Goal: Information Seeking & Learning: Learn about a topic

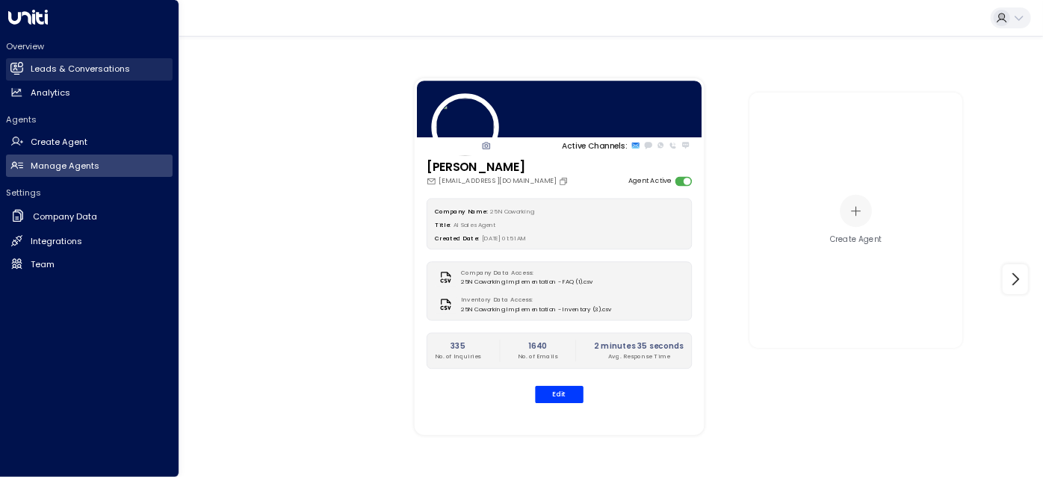
click at [55, 69] on h2 "Leads & Conversations" at bounding box center [80, 69] width 99 height 13
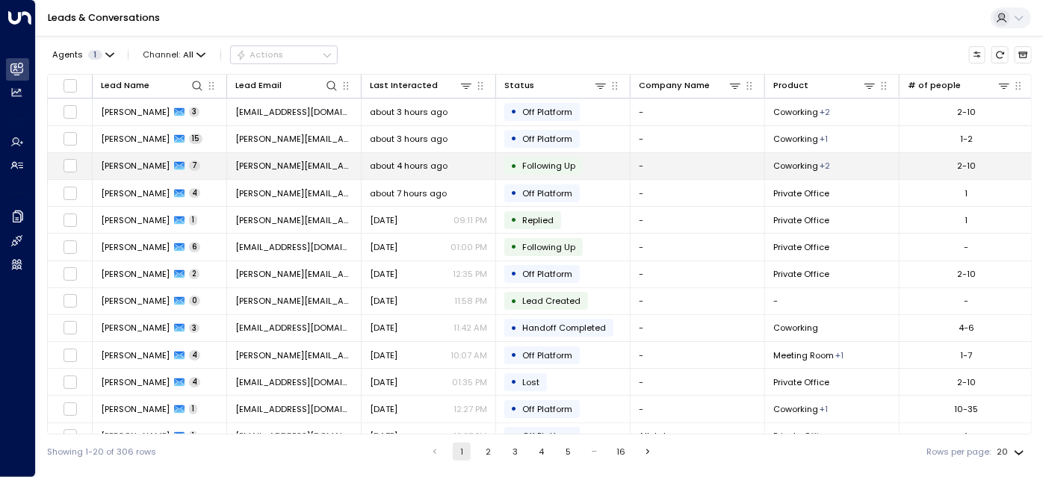
click at [327, 167] on td "[PERSON_NAME][EMAIL_ADDRESS][DOMAIN_NAME]" at bounding box center [294, 166] width 134 height 26
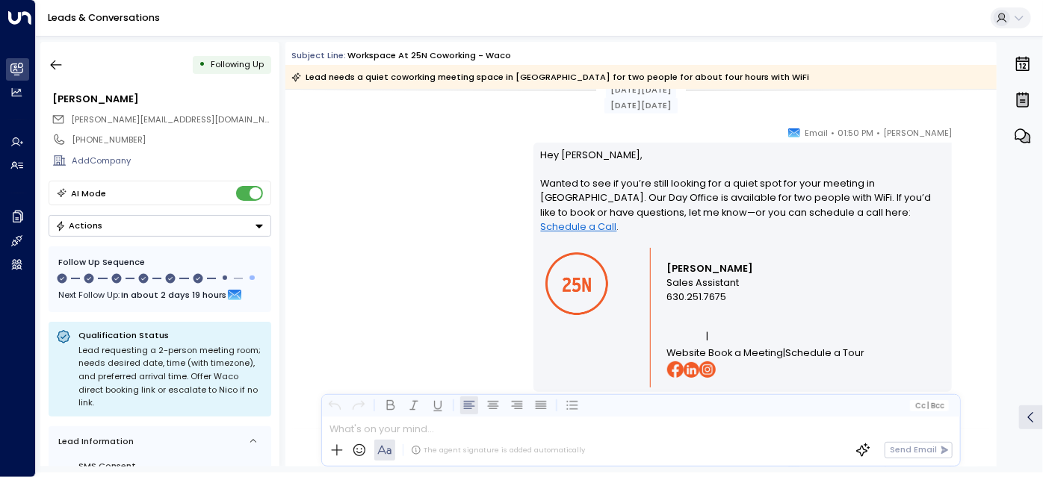
scroll to position [2233, 0]
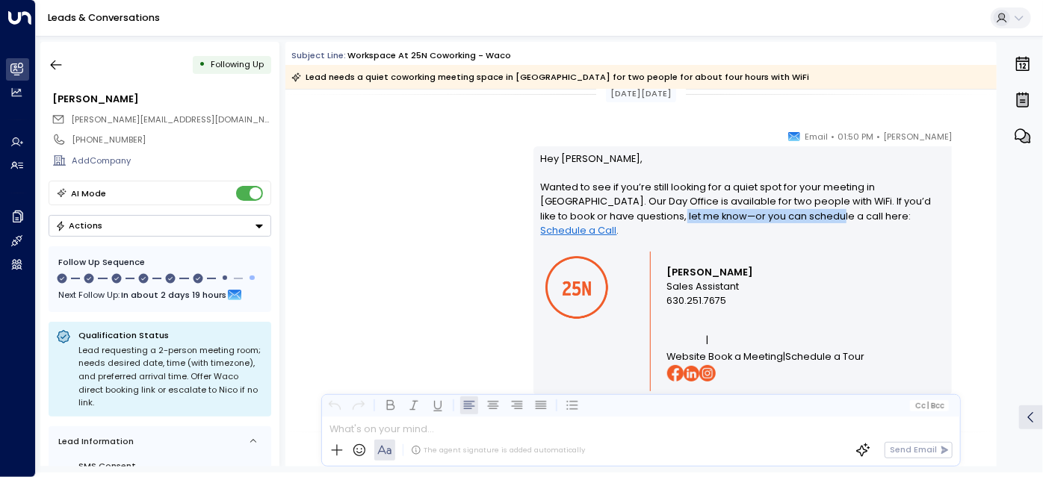
drag, startPoint x: 657, startPoint y: 214, endPoint x: 802, endPoint y: 214, distance: 145.0
click at [802, 214] on p "Hey [PERSON_NAME], Wanted to see if you’re still looking for a quiet spot for y…" at bounding box center [743, 202] width 404 height 100
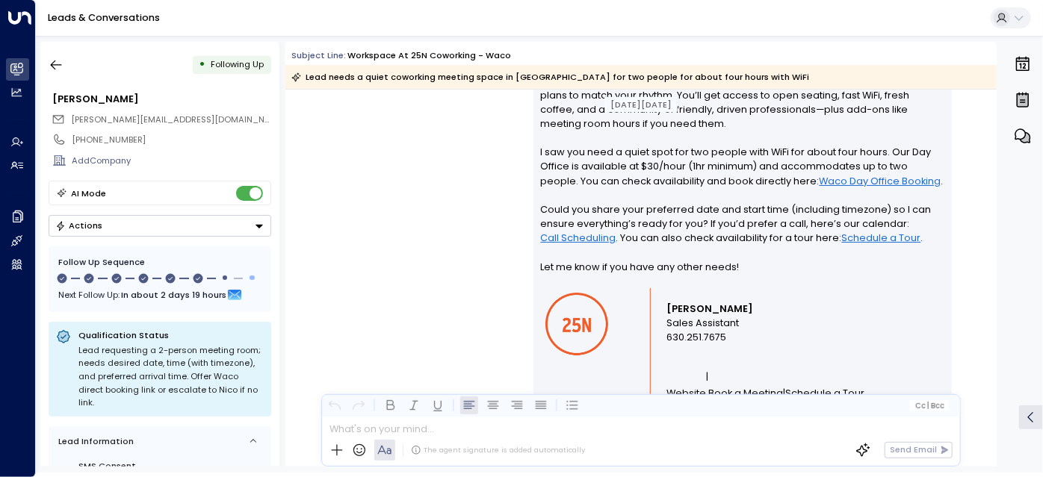
scroll to position [1186, 0]
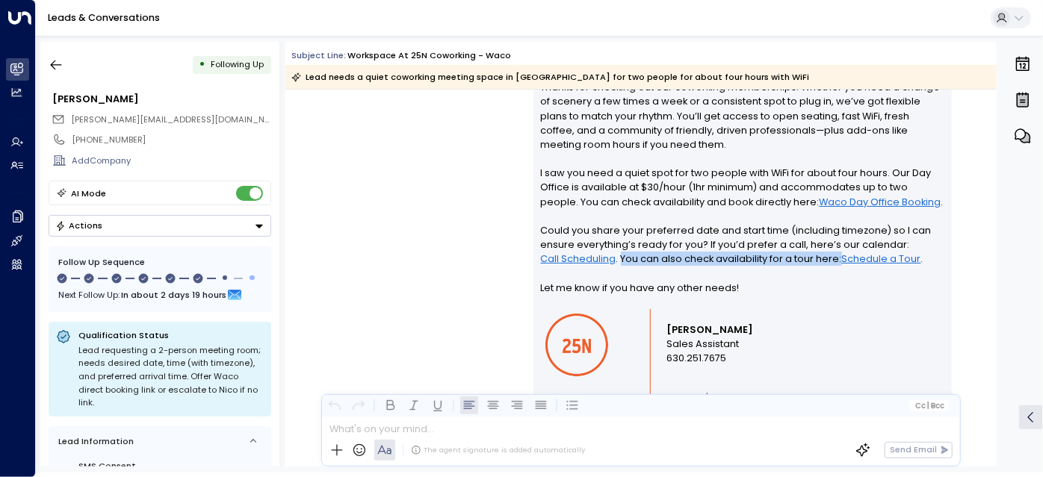
drag, startPoint x: 619, startPoint y: 259, endPoint x: 837, endPoint y: 262, distance: 217.5
click at [837, 262] on p "Hi [PERSON_NAME], Thanks for checking out our coworking memberships! Whether yo…" at bounding box center [743, 181] width 404 height 258
copy p "You can also check availability for a tour here:"
click at [730, 256] on p "Hi [PERSON_NAME], Thanks for checking out our coworking memberships! Whether yo…" at bounding box center [743, 181] width 404 height 258
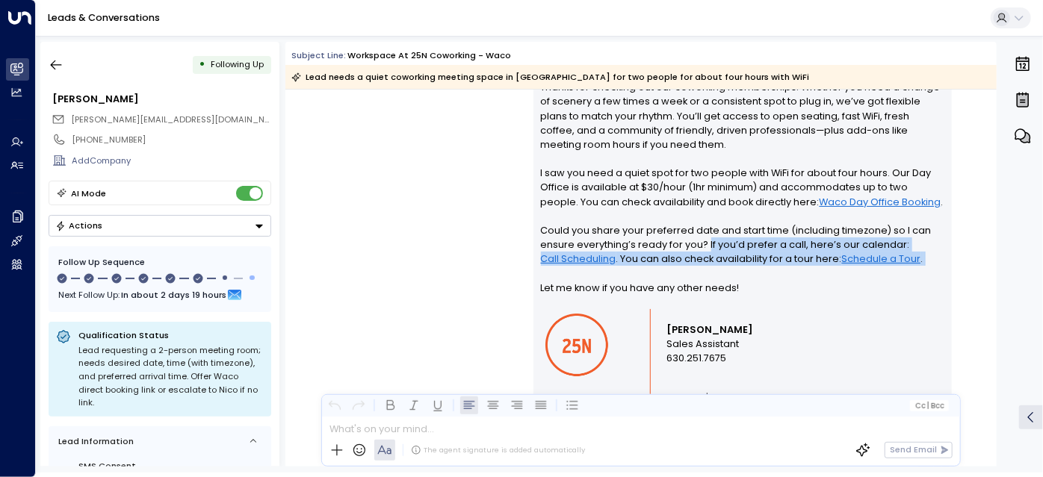
drag, startPoint x: 705, startPoint y: 244, endPoint x: 937, endPoint y: 266, distance: 232.6
click at [937, 266] on p "Hi [PERSON_NAME], Thanks for checking out our coworking memberships! Whether yo…" at bounding box center [743, 181] width 404 height 258
copy p "If you’d prefer a call, here’s our calendar: Call Scheduling . You can also che…"
drag, startPoint x: 602, startPoint y: 260, endPoint x: 581, endPoint y: 274, distance: 24.7
click at [581, 274] on p "Hi [PERSON_NAME], Thanks for checking out our coworking memberships! Whether yo…" at bounding box center [743, 181] width 404 height 258
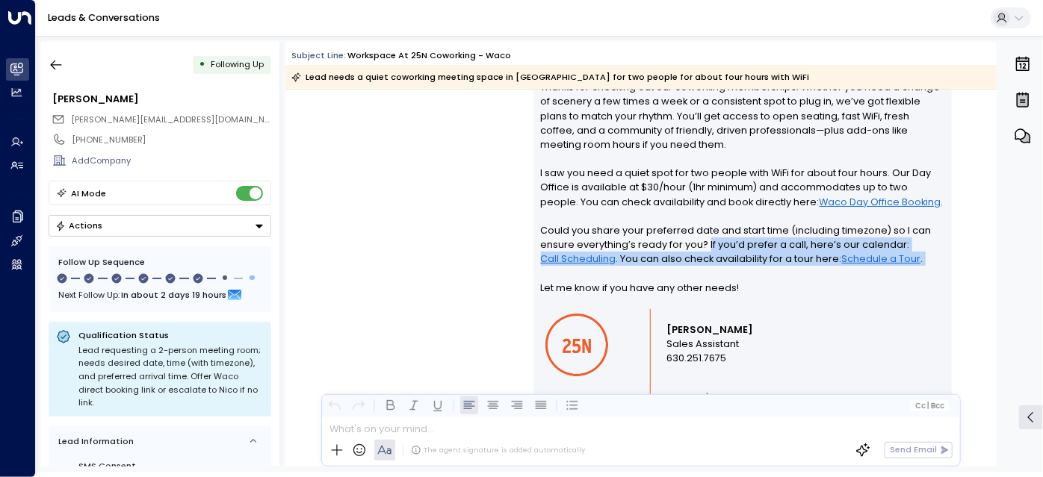
copy p "If you’d prefer a call, here’s our calendar: Call Scheduling . You can also che…"
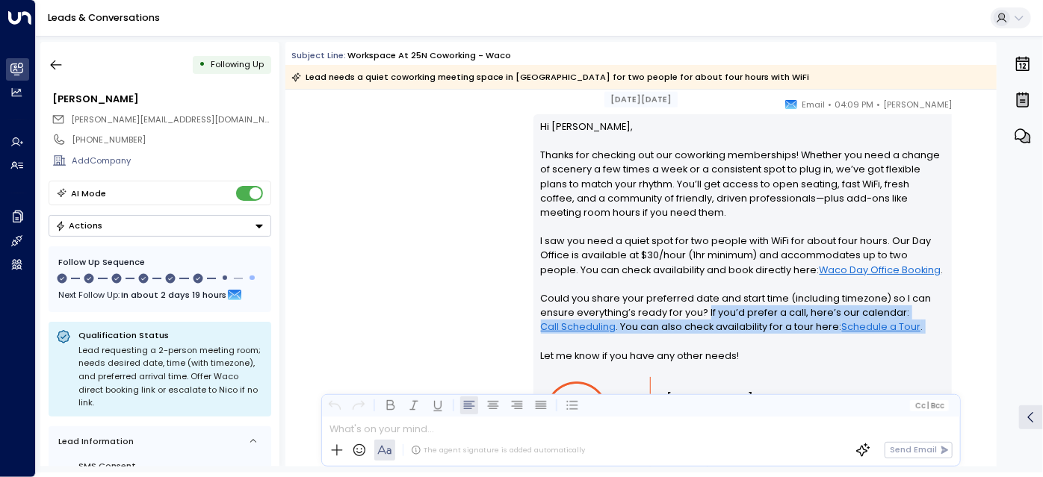
scroll to position [1050, 0]
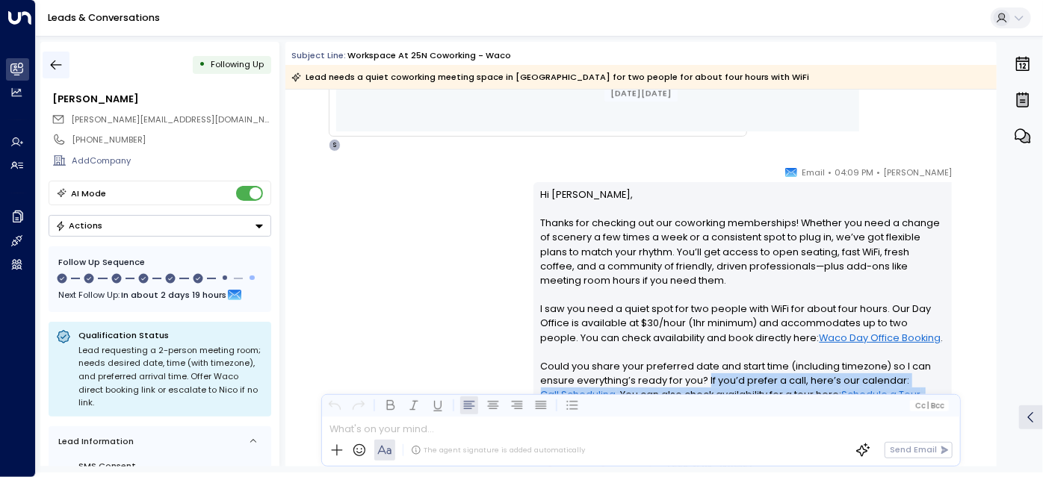
click at [62, 64] on icon "button" at bounding box center [56, 65] width 15 height 15
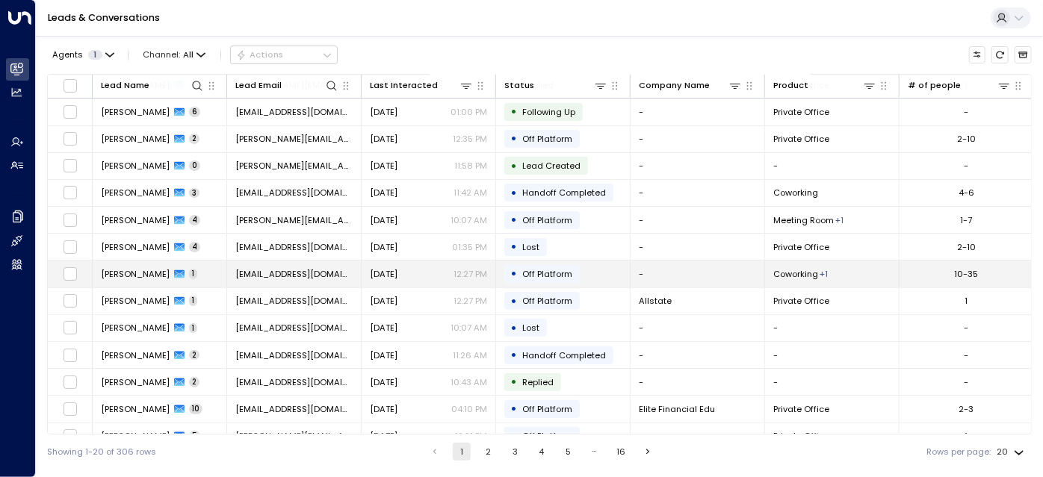
scroll to position [203, 0]
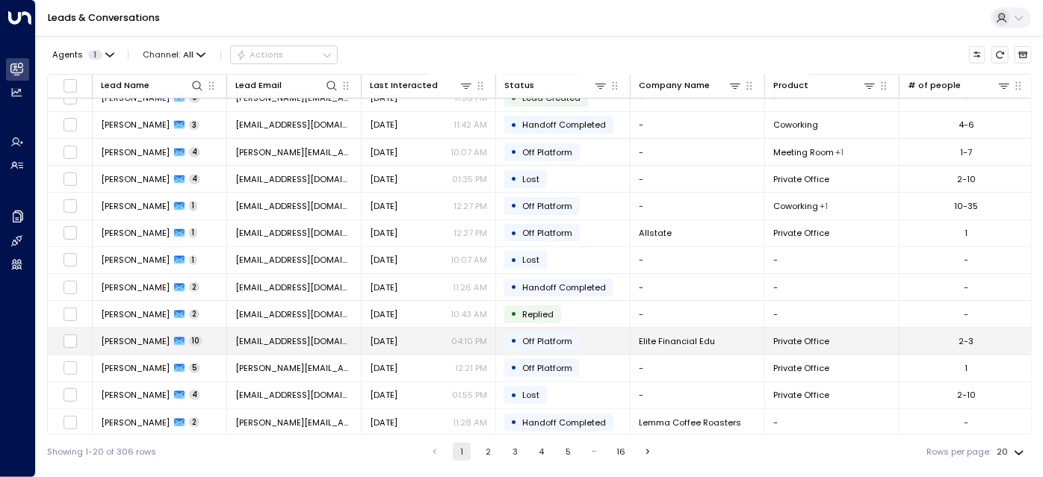
click at [398, 336] on span "[DATE]" at bounding box center [384, 342] width 28 height 12
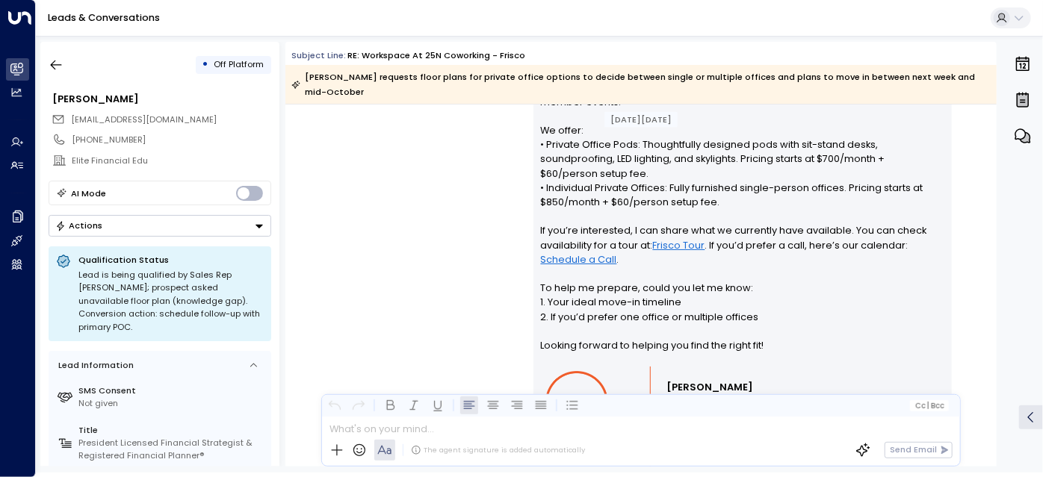
scroll to position [1154, 0]
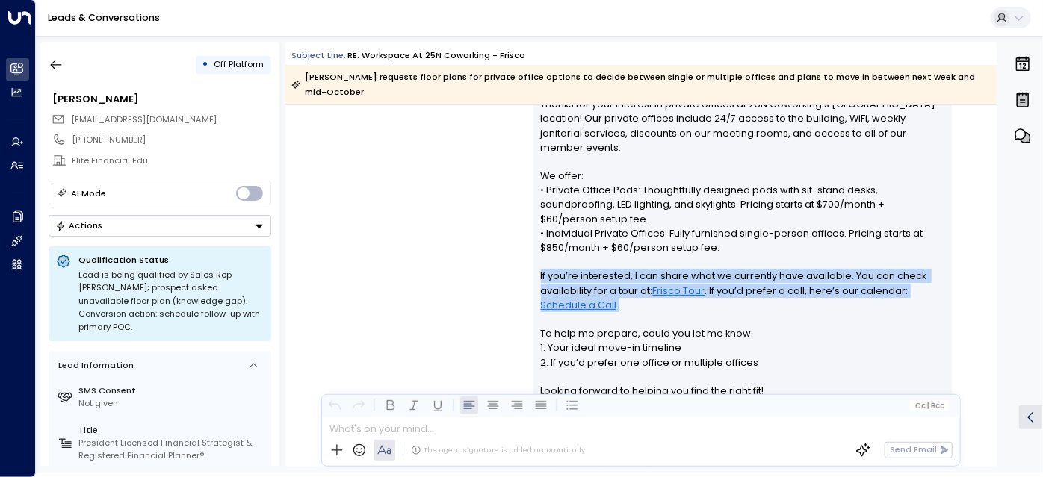
drag, startPoint x: 539, startPoint y: 244, endPoint x: 628, endPoint y: 270, distance: 92.0
click at [628, 270] on p "Hi [PERSON_NAME], Thanks for your interest in private offices at 25N Coworking’…" at bounding box center [743, 241] width 404 height 344
copy p "If you’re interested, I can share what we currently have available. You can che…"
